Goal: Task Accomplishment & Management: Use online tool/utility

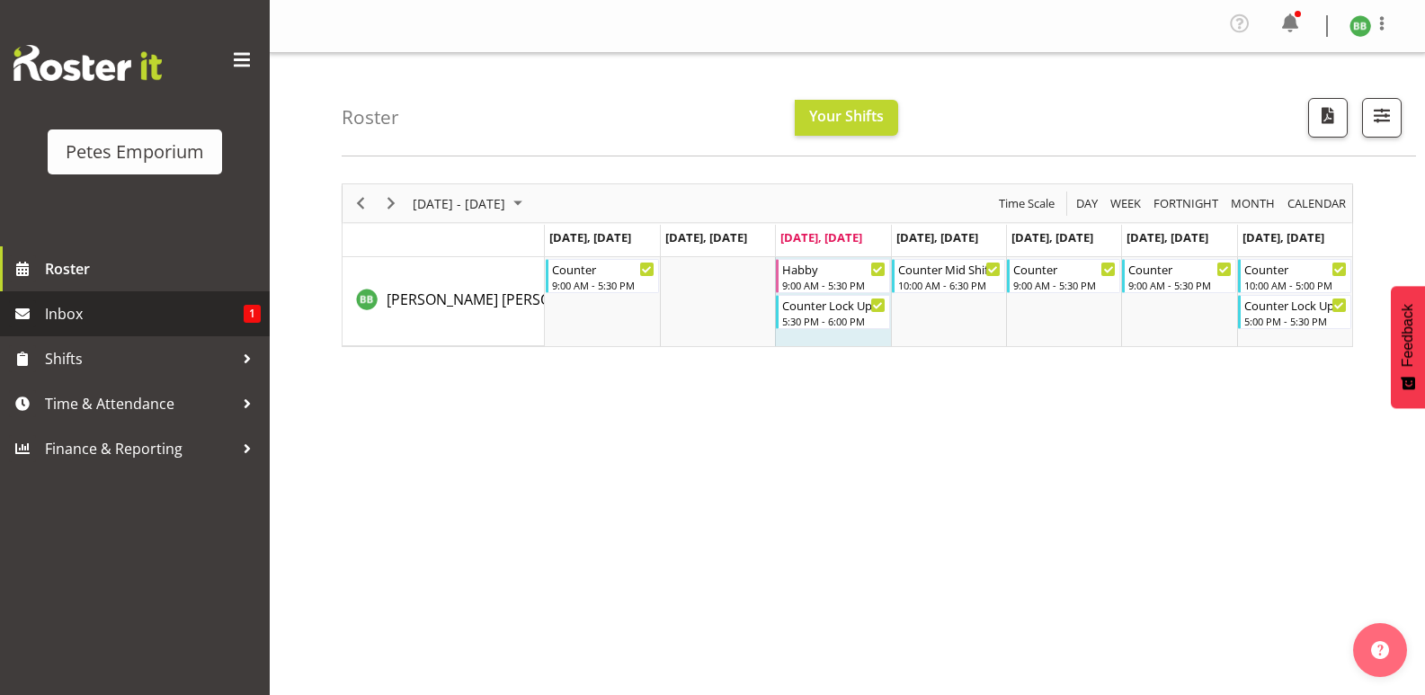
click at [210, 301] on span "Inbox" at bounding box center [144, 313] width 199 height 27
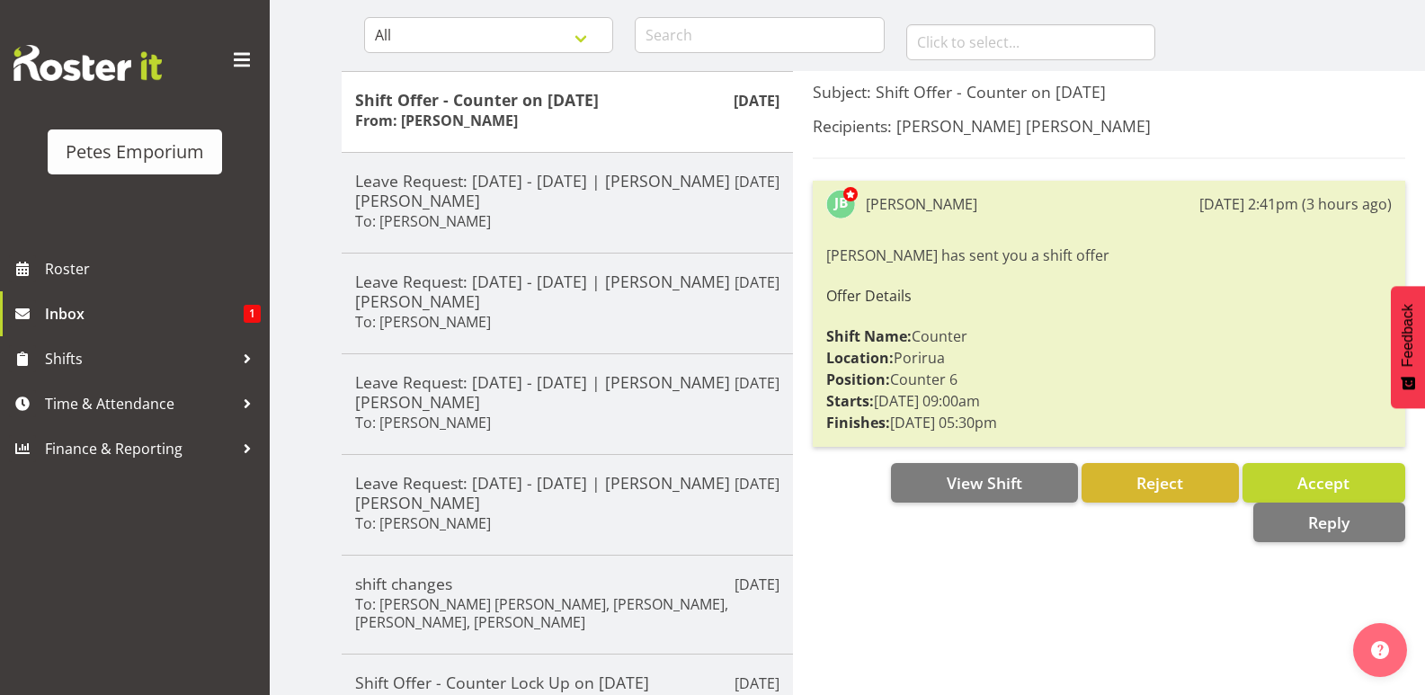
scroll to position [180, 0]
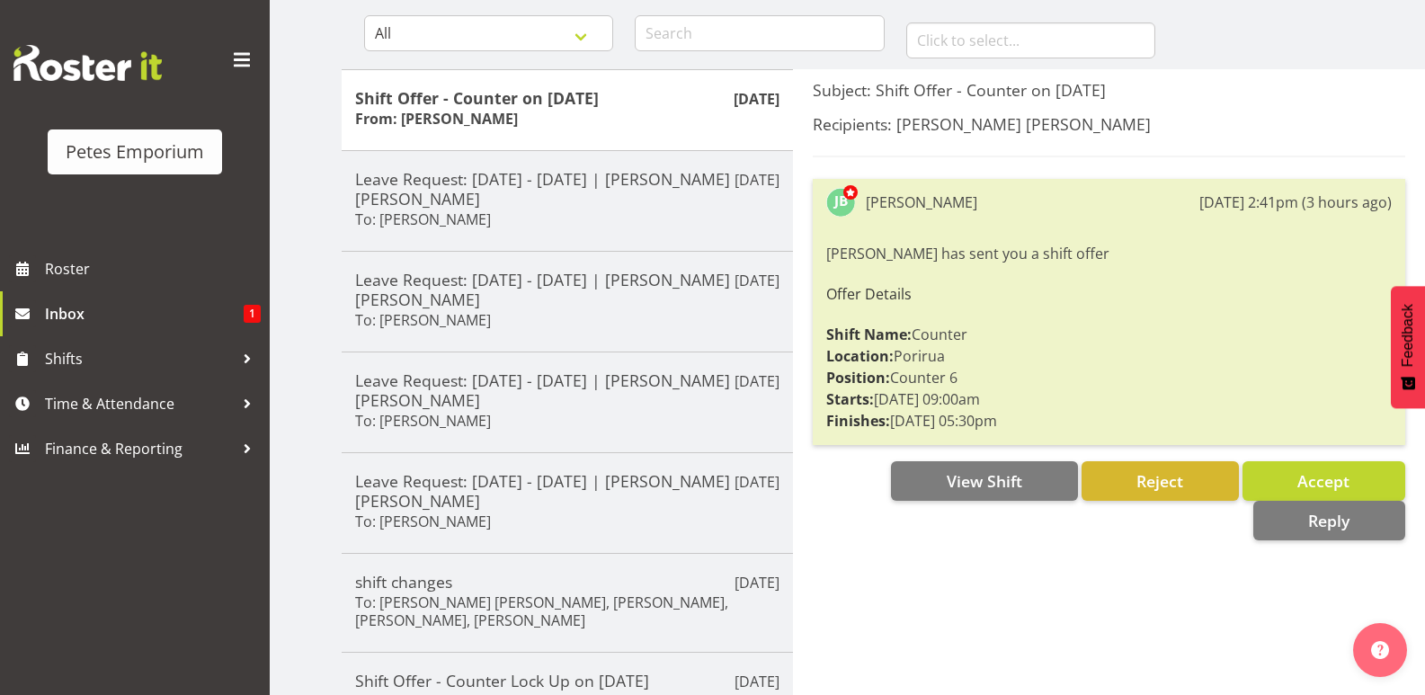
click at [1269, 76] on div "Subject: Shift Offer - Counter on [DATE] Recipients: [PERSON_NAME] [PERSON_NAME…" at bounding box center [1109, 561] width 632 height 984
click at [129, 405] on span "Time & Attendance" at bounding box center [139, 403] width 189 height 27
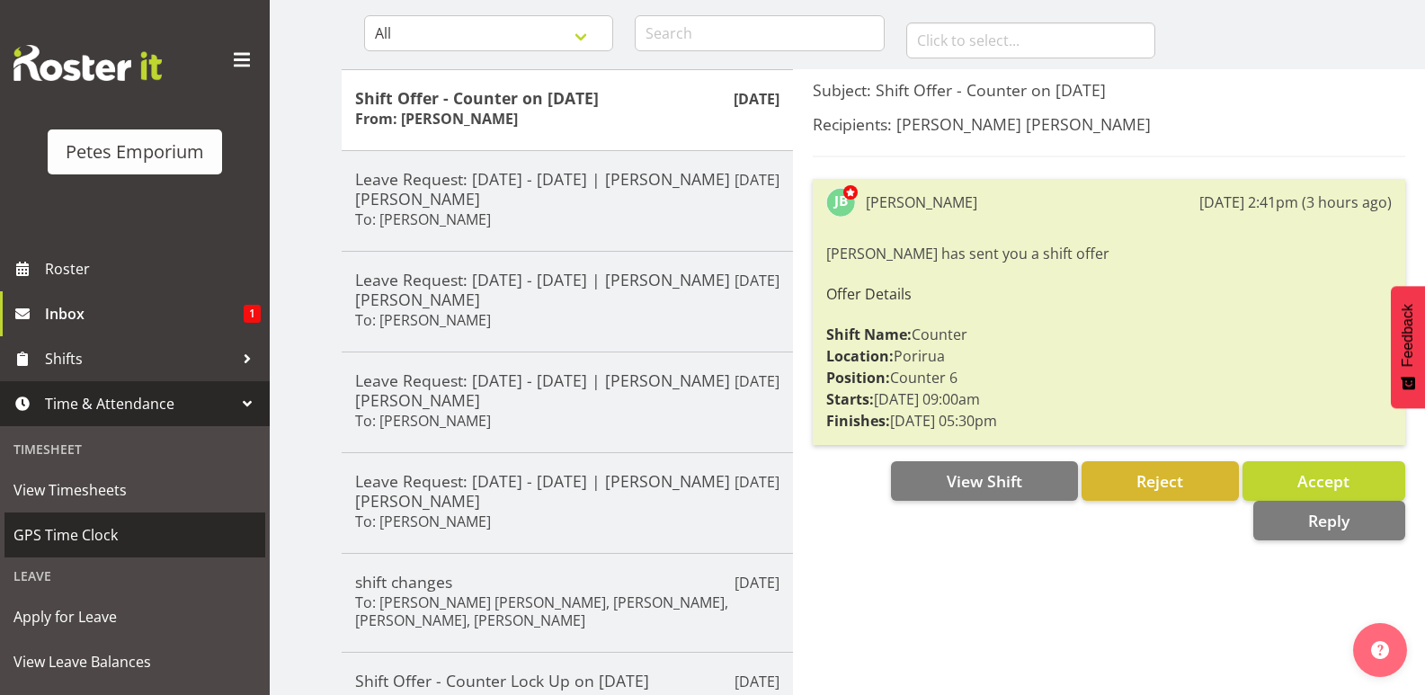
click at [134, 530] on span "GPS Time Clock" at bounding box center [134, 534] width 243 height 27
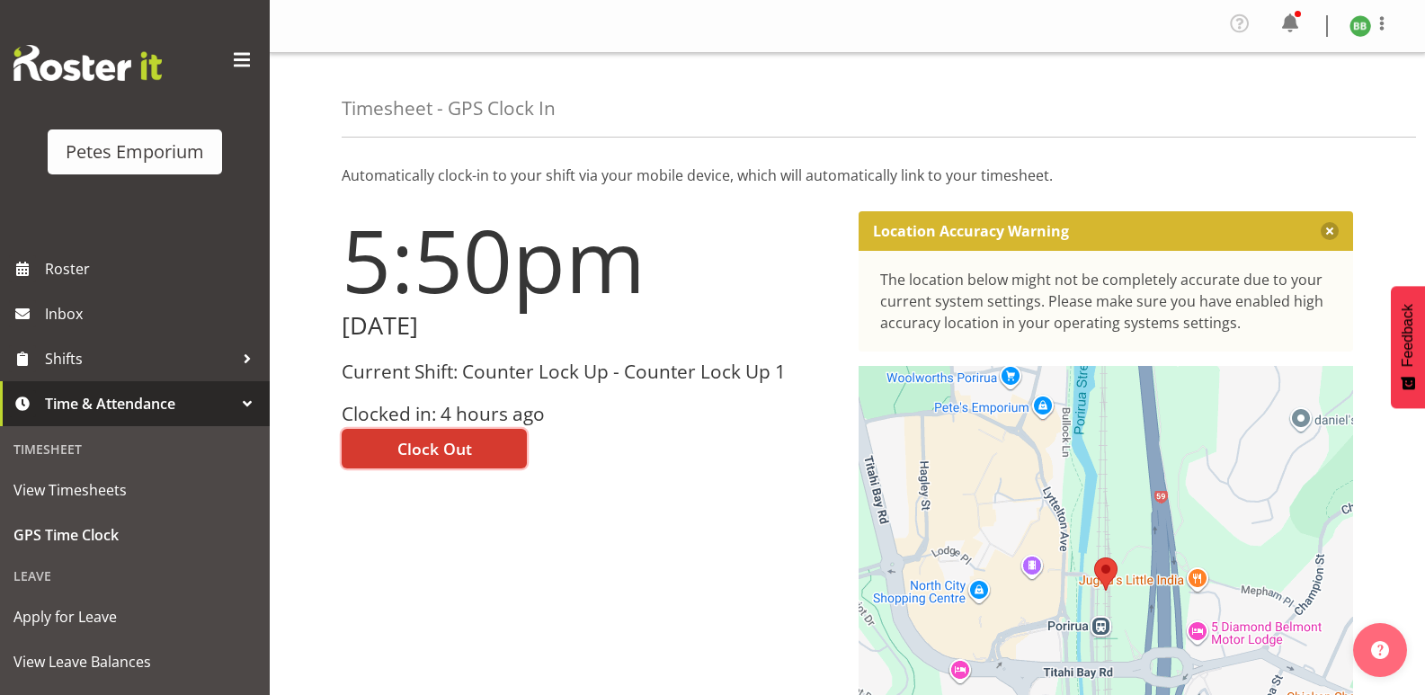
click at [450, 444] on span "Clock Out" at bounding box center [434, 448] width 75 height 23
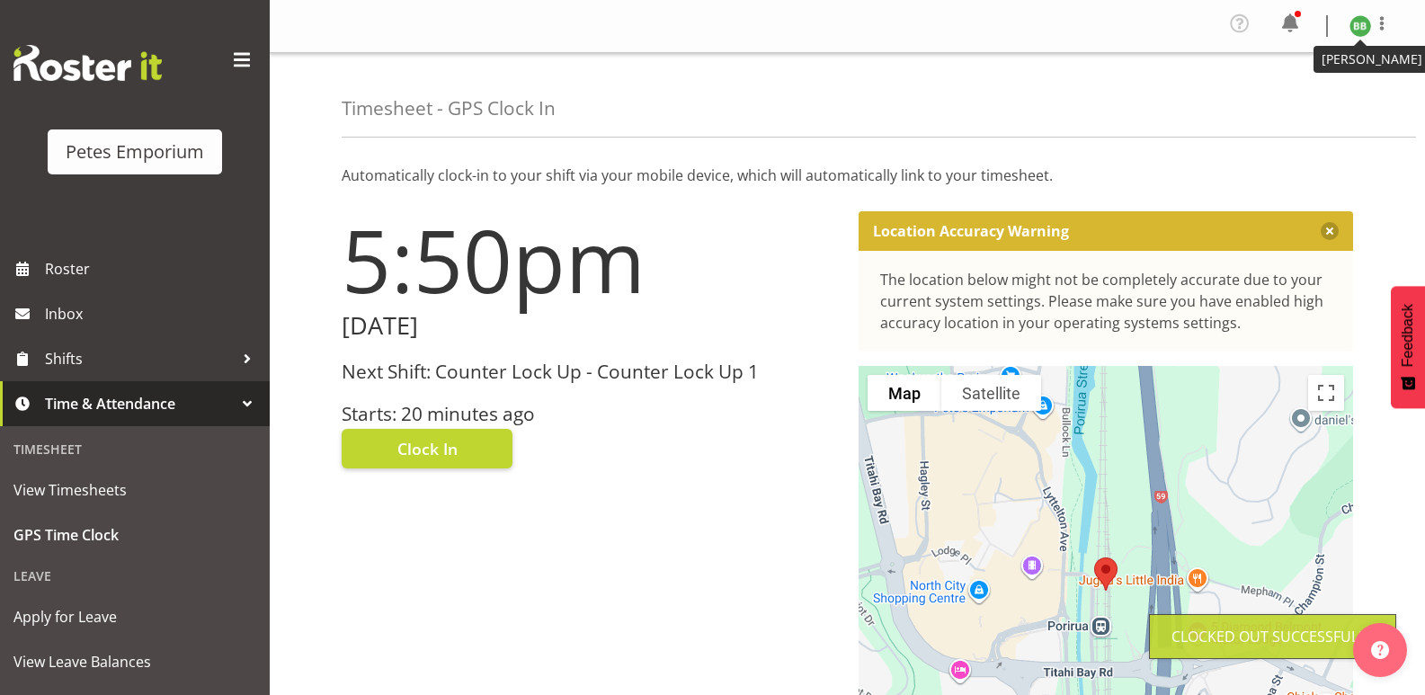
click at [1364, 25] on img at bounding box center [1360, 26] width 22 height 22
click at [1288, 104] on link "Log Out" at bounding box center [1306, 99] width 173 height 32
